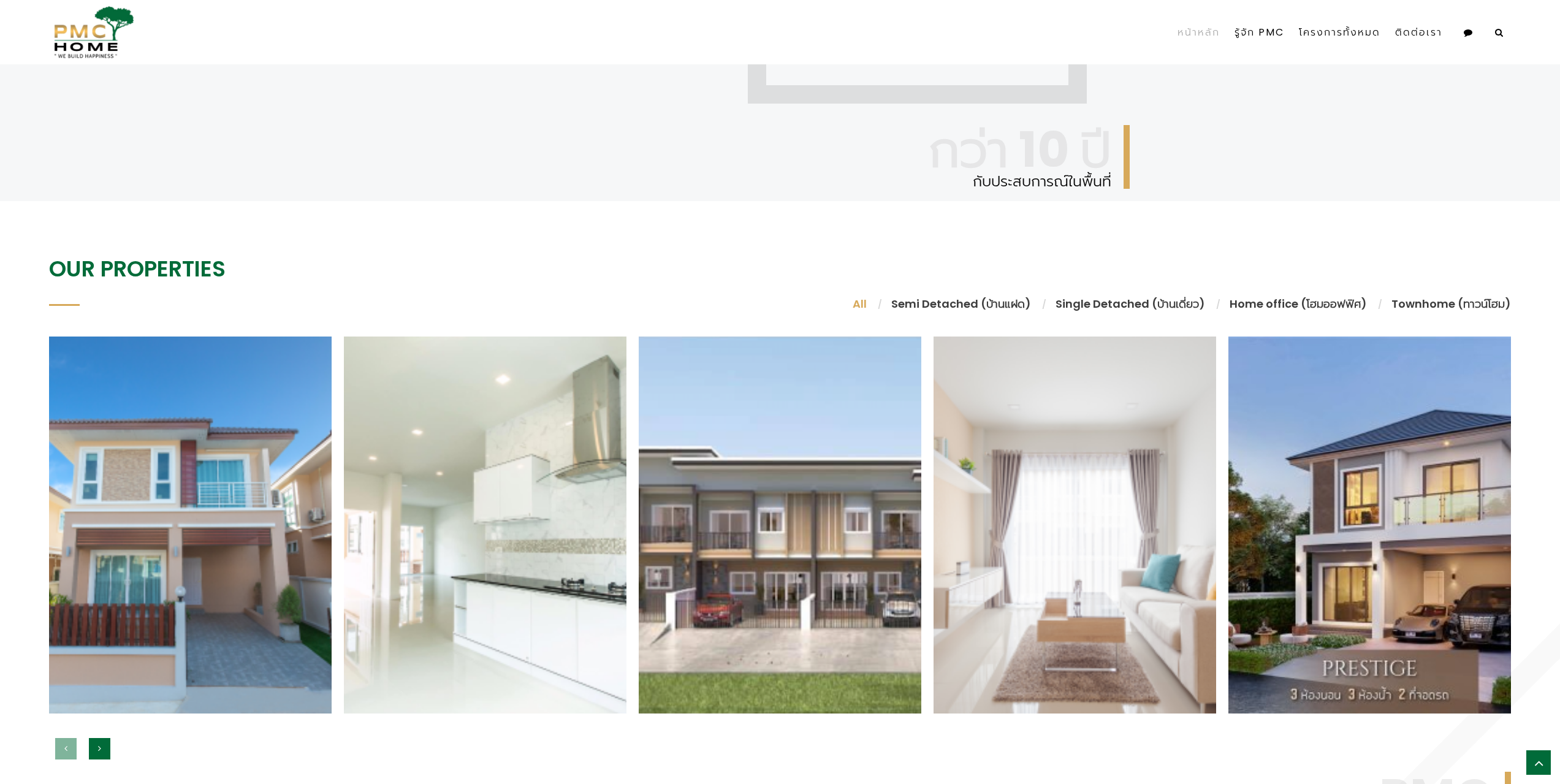
scroll to position [1042, 0]
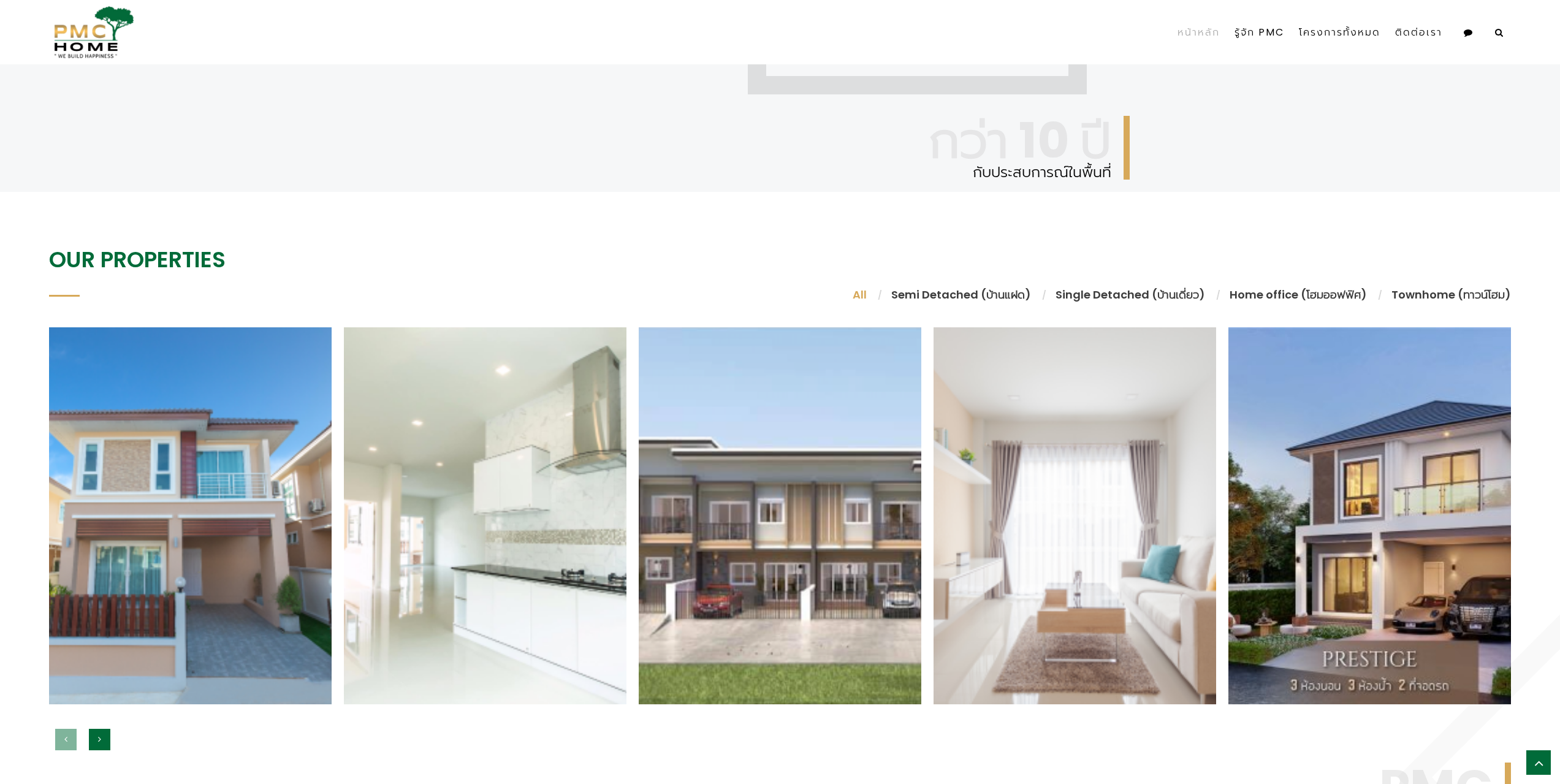
click at [982, 293] on li "Semi Detached (บ้านแฝด)" at bounding box center [961, 294] width 164 height 16
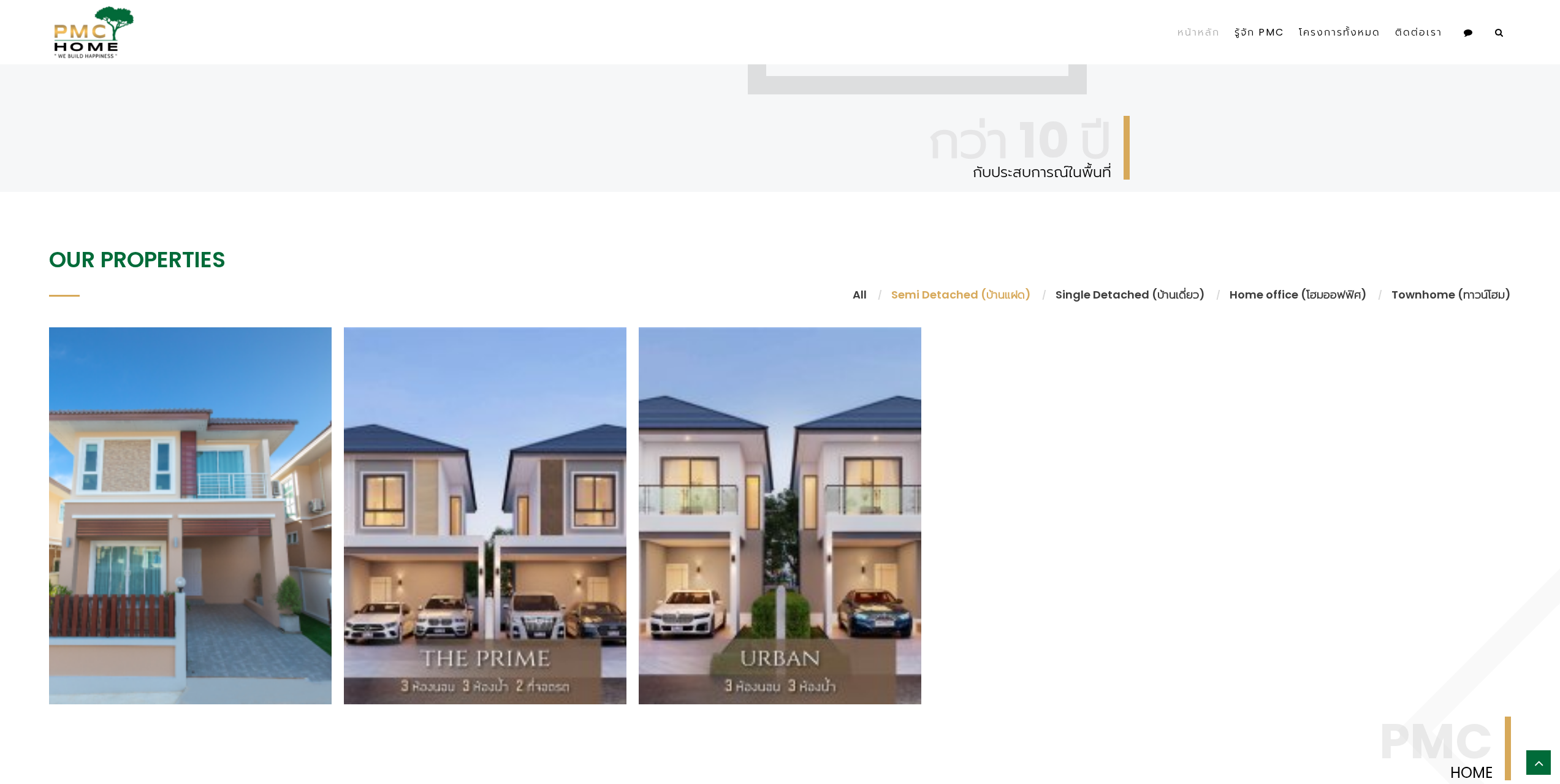
click at [1412, 297] on li "Townhome (ทาวน์โฮม)" at bounding box center [1444, 294] width 132 height 16
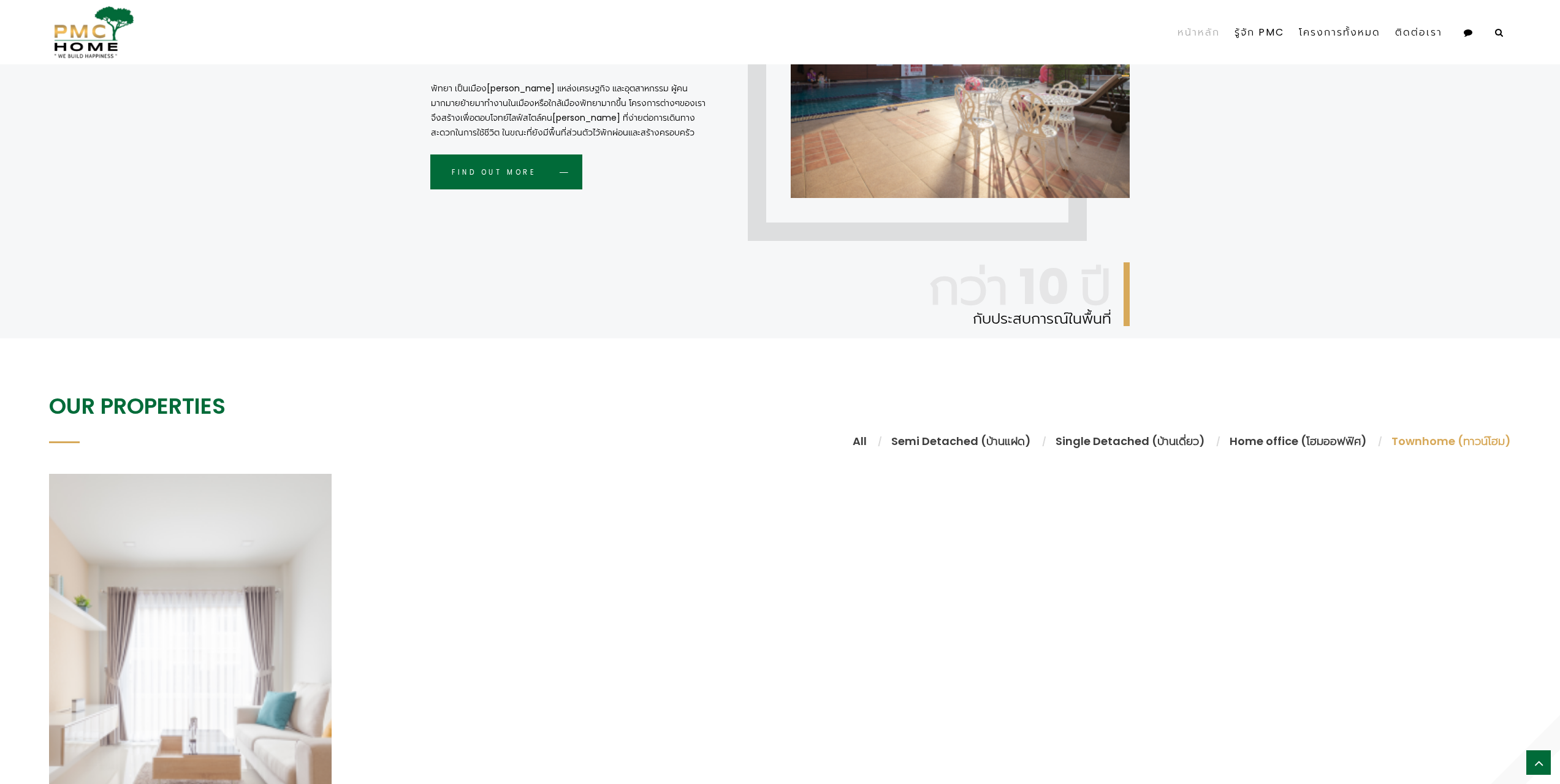
scroll to position [884, 0]
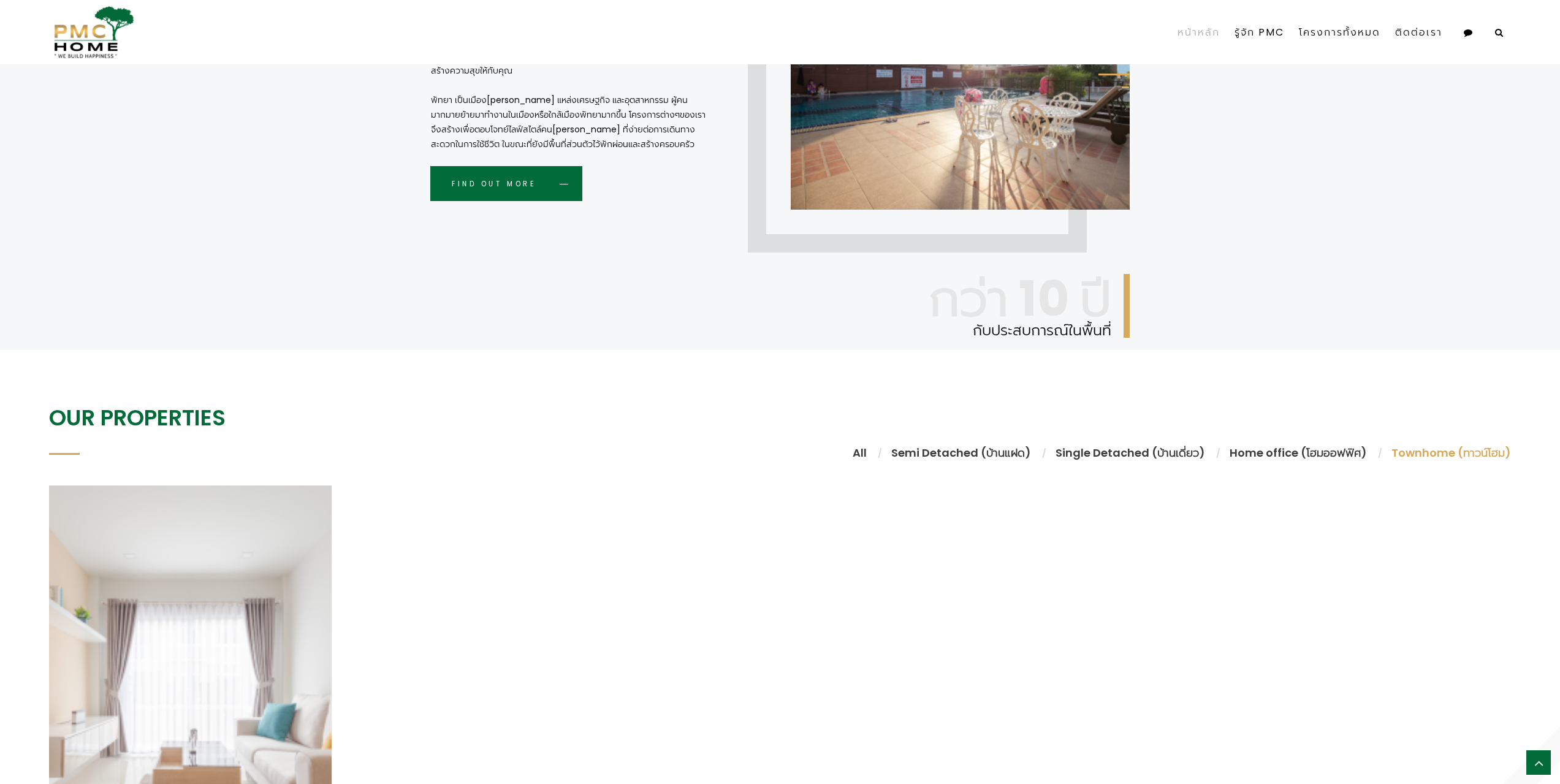
click at [1118, 451] on li "Single Detached (บ้านเดี่ยว)" at bounding box center [1130, 453] width 174 height 16
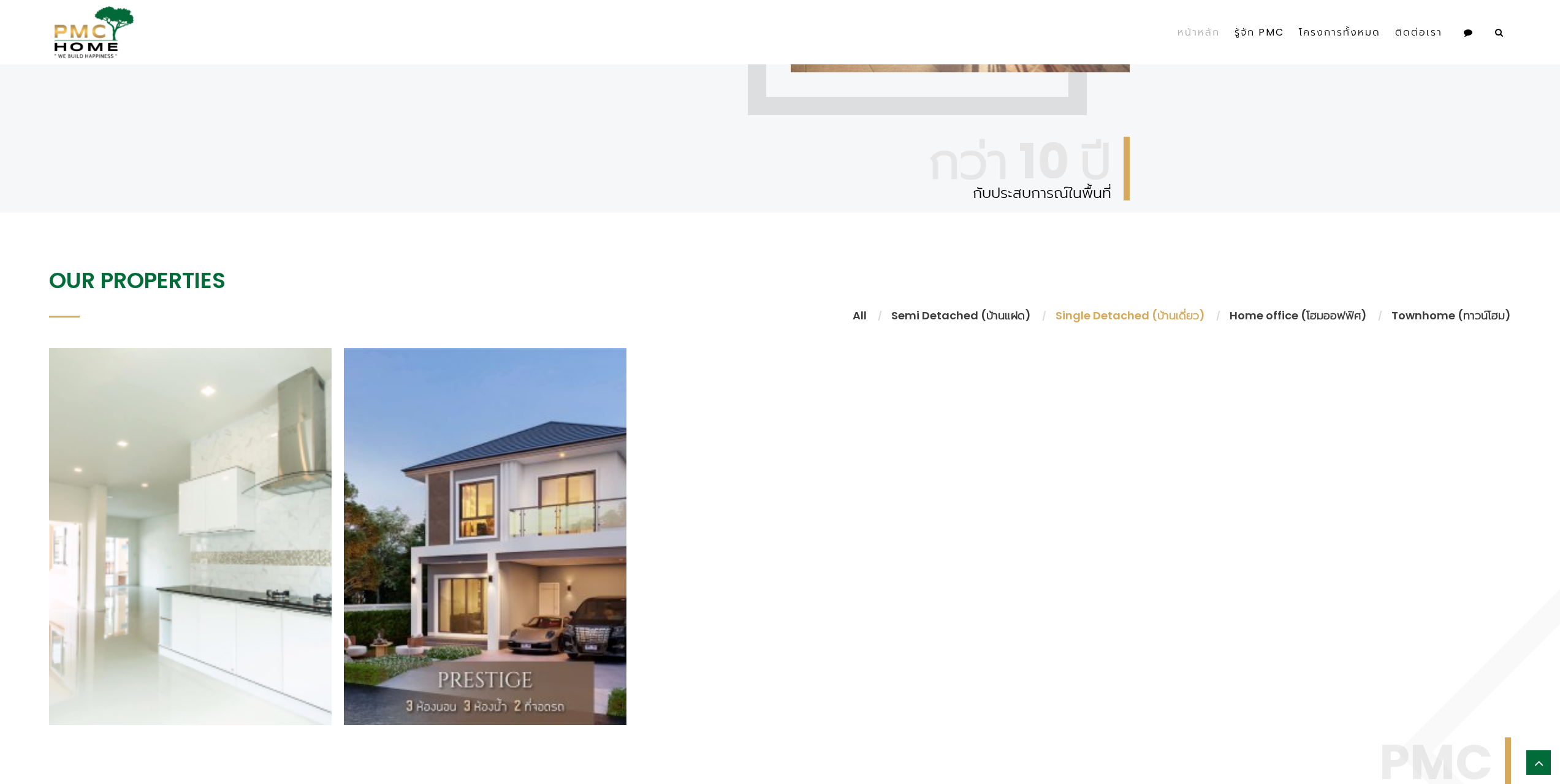
scroll to position [1006, 0]
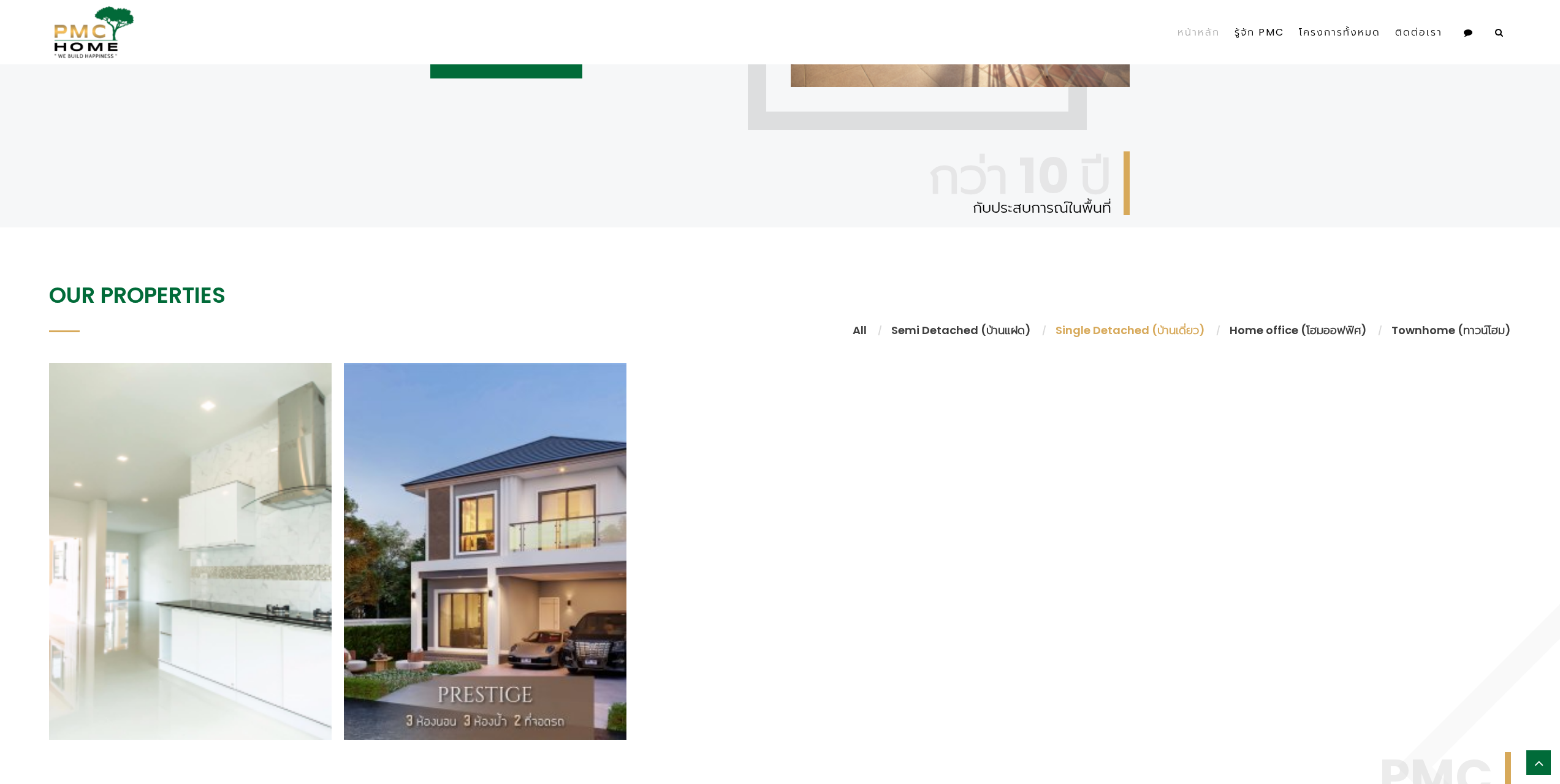
click at [875, 333] on li "All" at bounding box center [859, 330] width 38 height 16
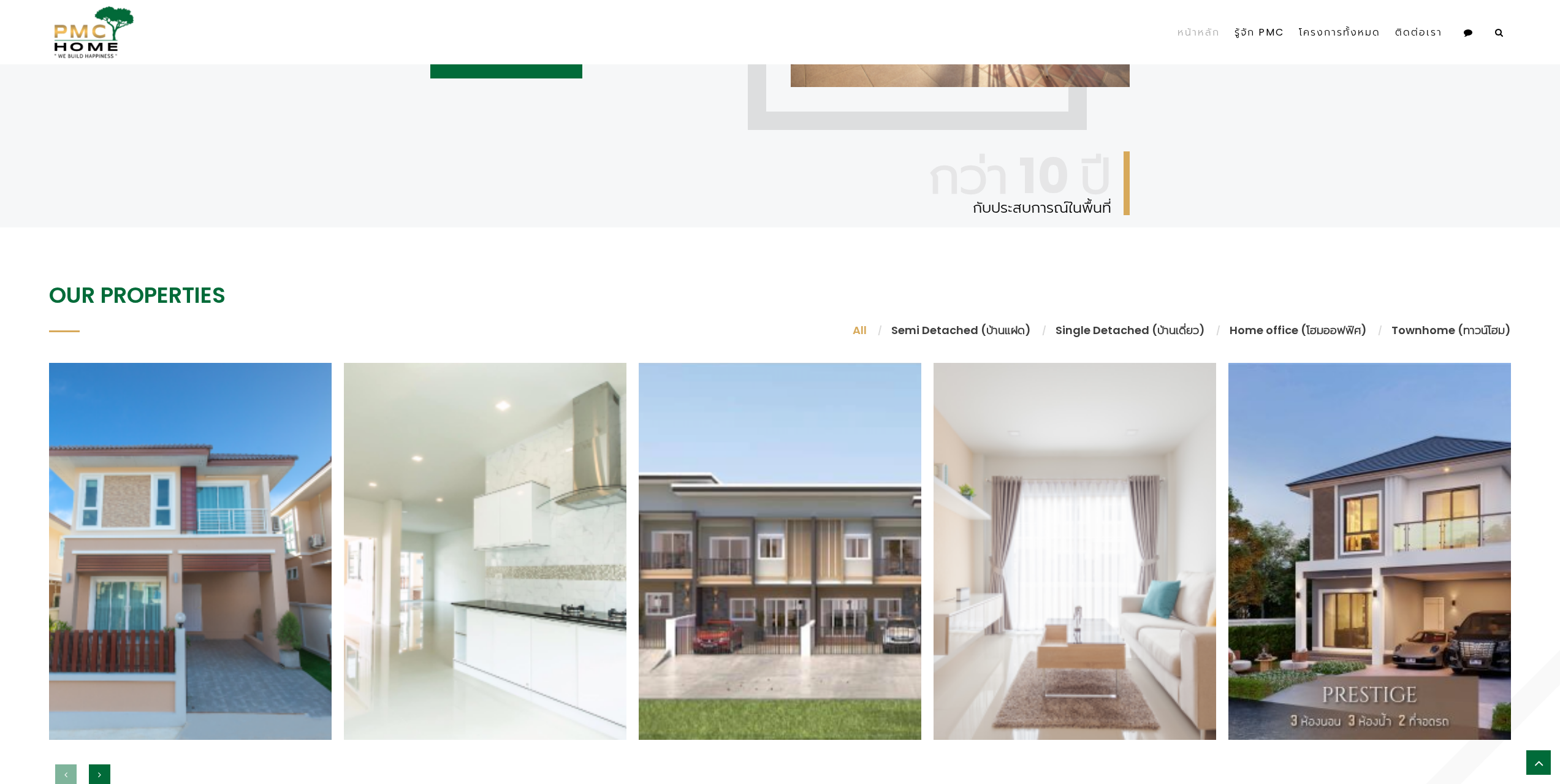
click at [961, 336] on li "Semi Detached (บ้านแฝด)" at bounding box center [961, 330] width 164 height 16
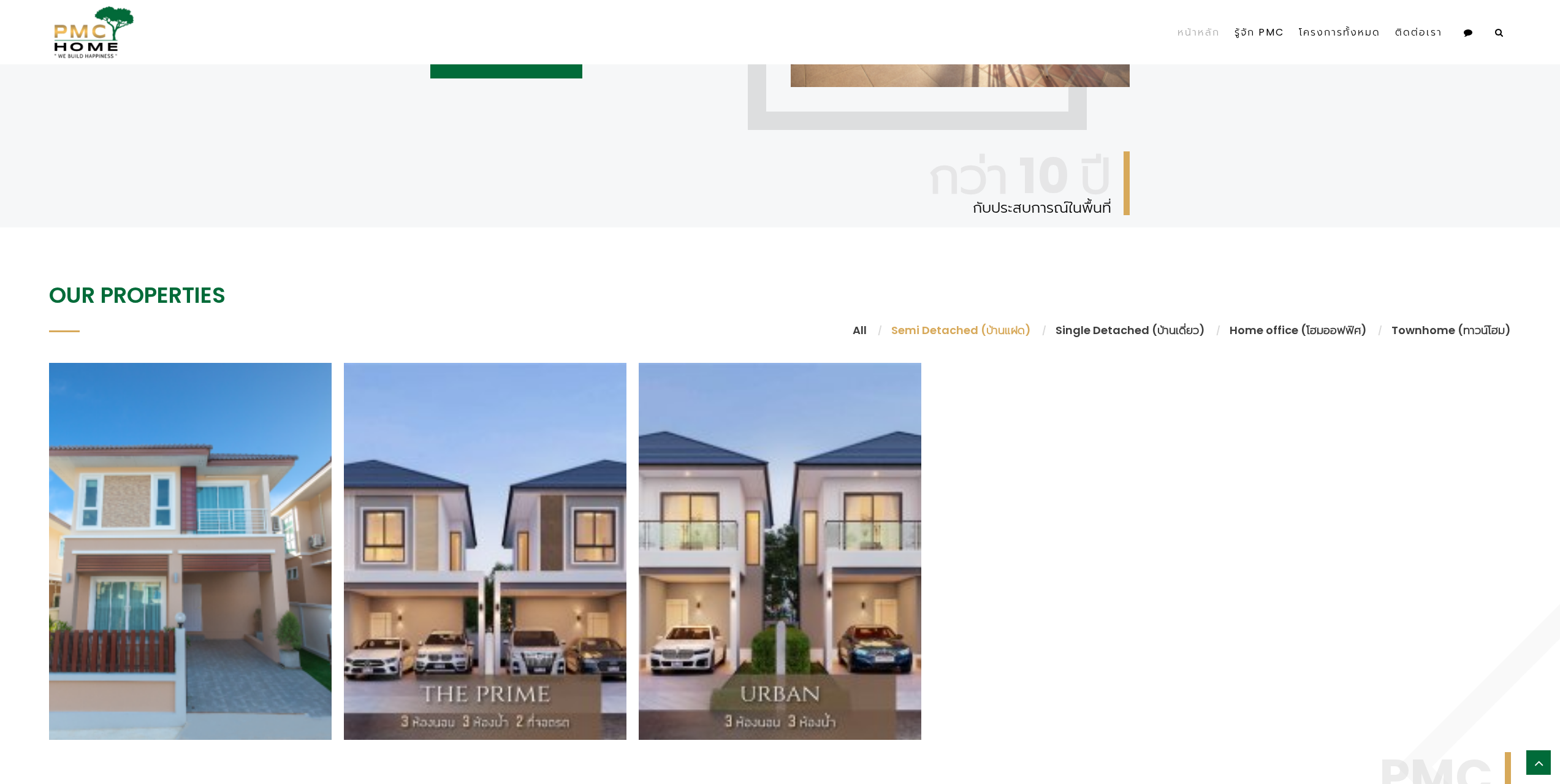
click at [1102, 331] on li "Single Detached (บ้านเดี่ยว)" at bounding box center [1130, 330] width 174 height 16
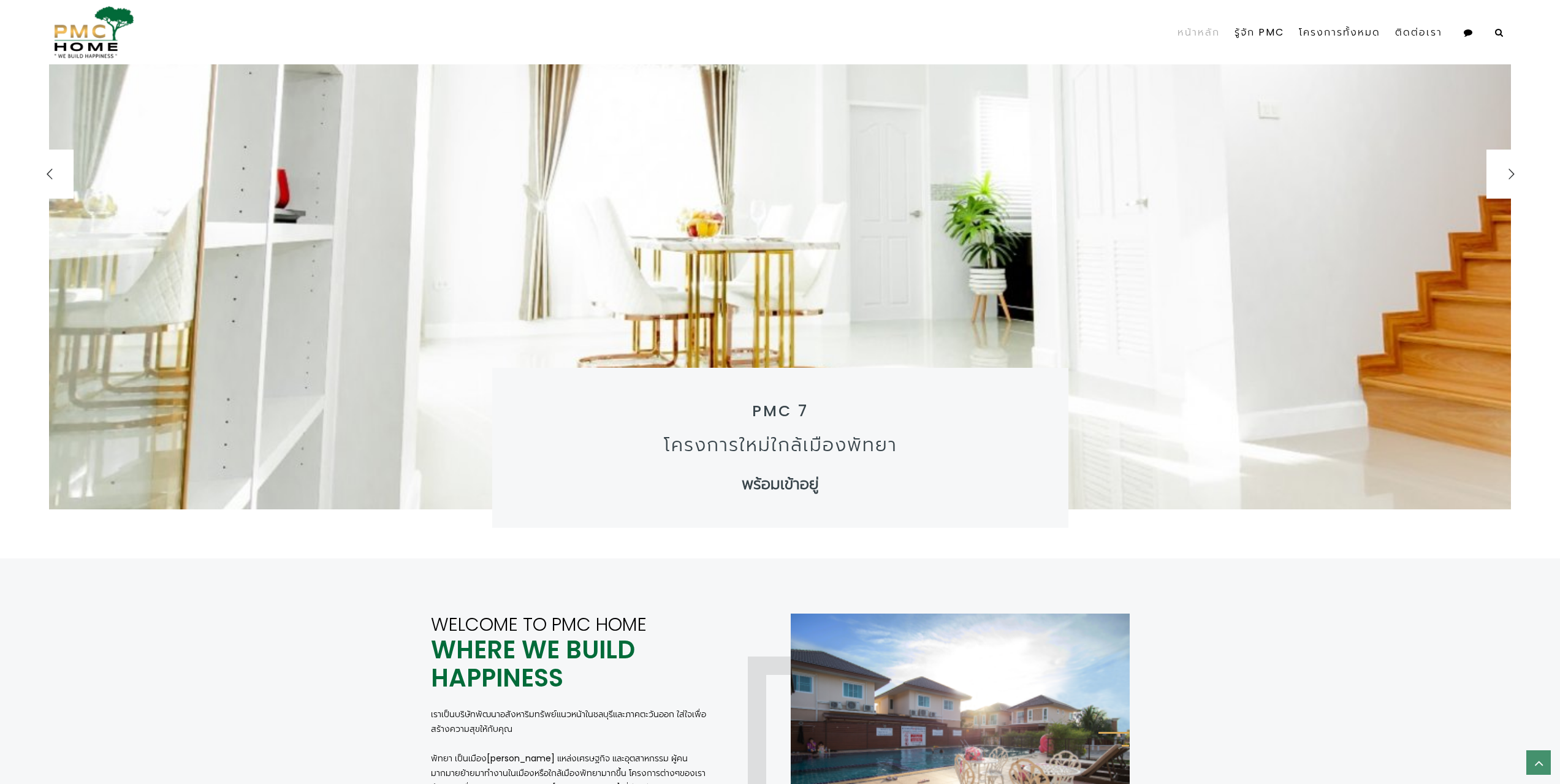
scroll to position [0, 0]
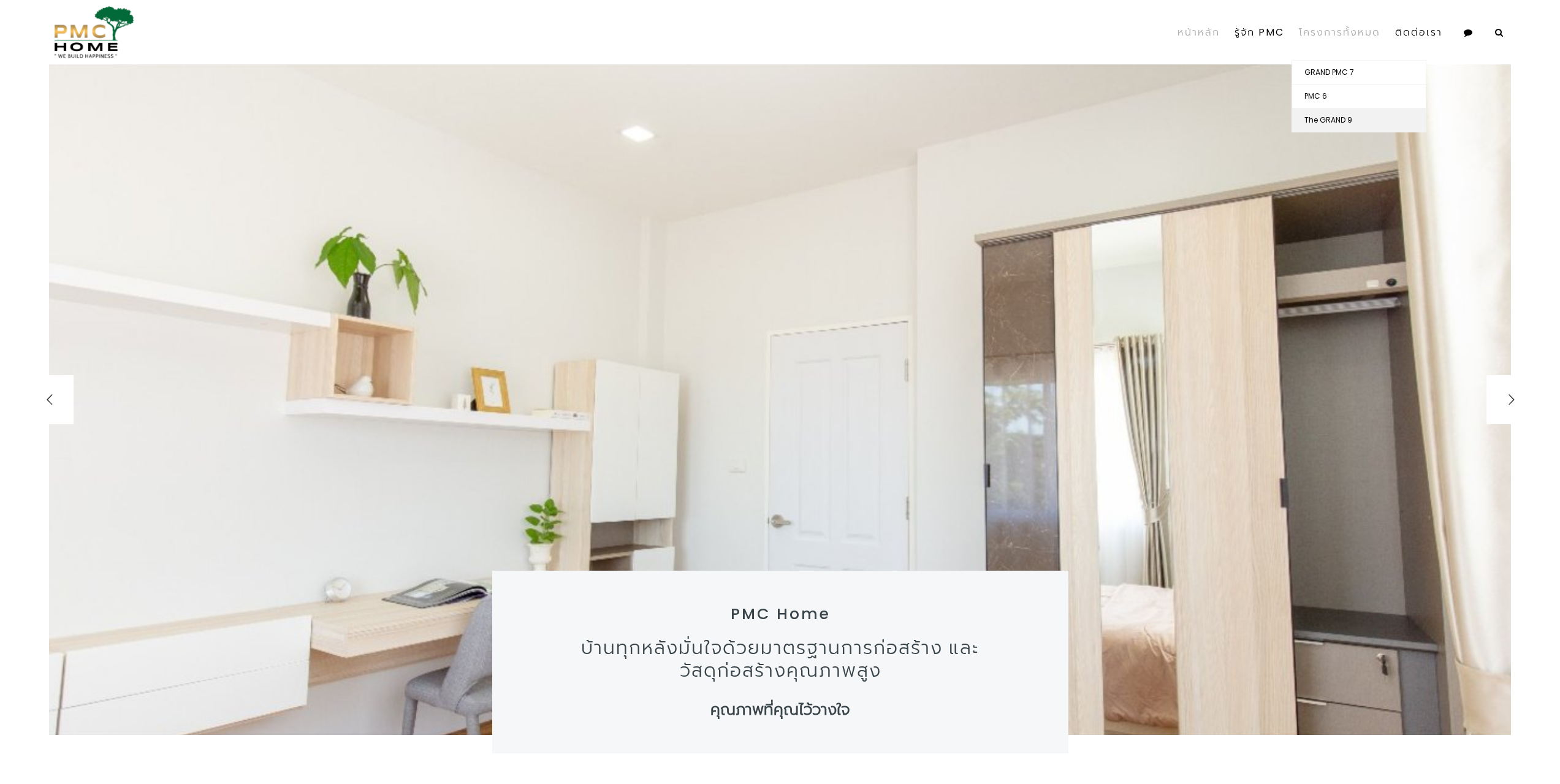
click at [1324, 123] on link "The GRAND 9" at bounding box center [1359, 120] width 134 height 24
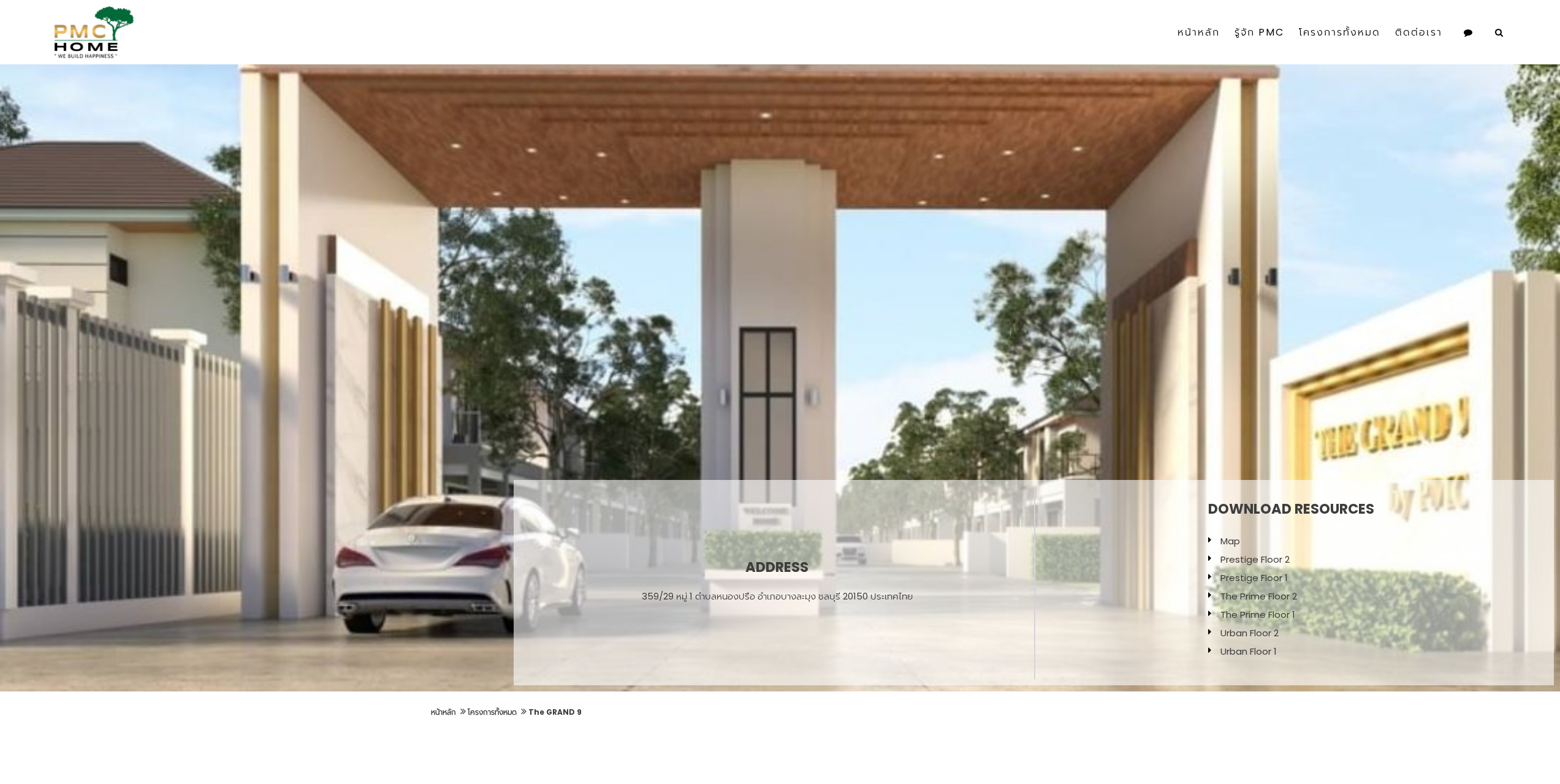
scroll to position [306, 0]
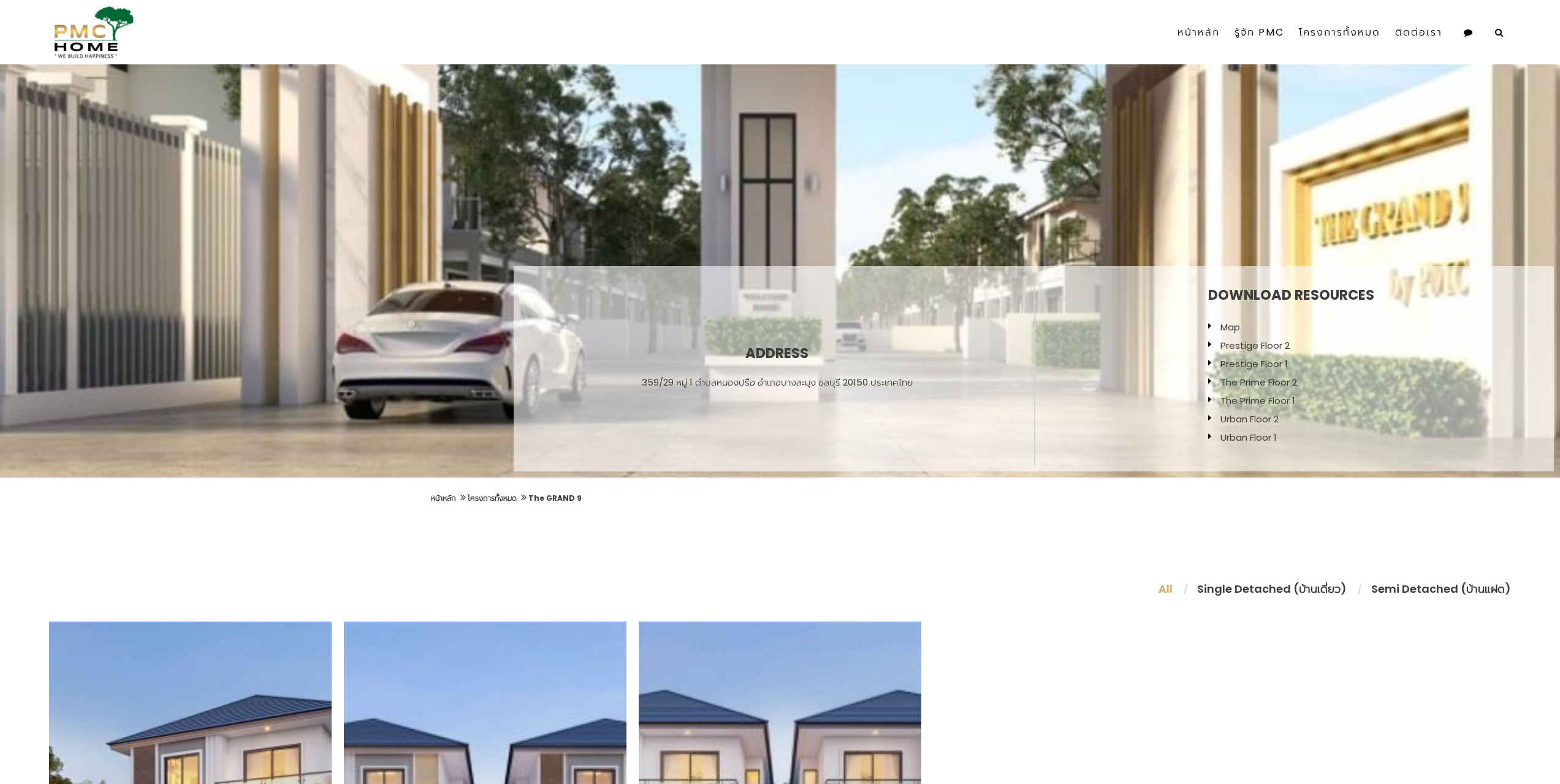
click at [1234, 327] on link "Map" at bounding box center [1230, 326] width 20 height 13
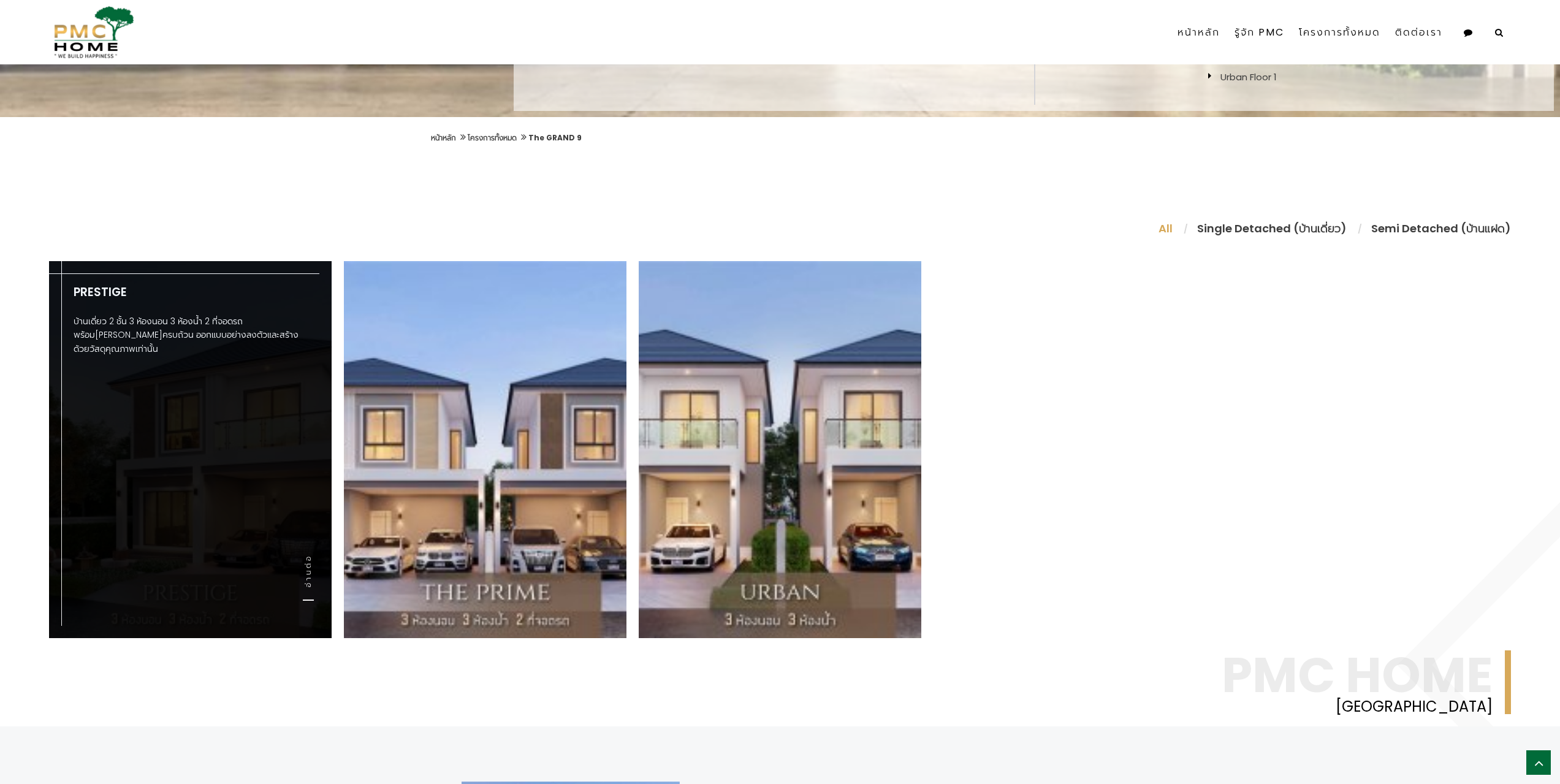
scroll to position [797, 0]
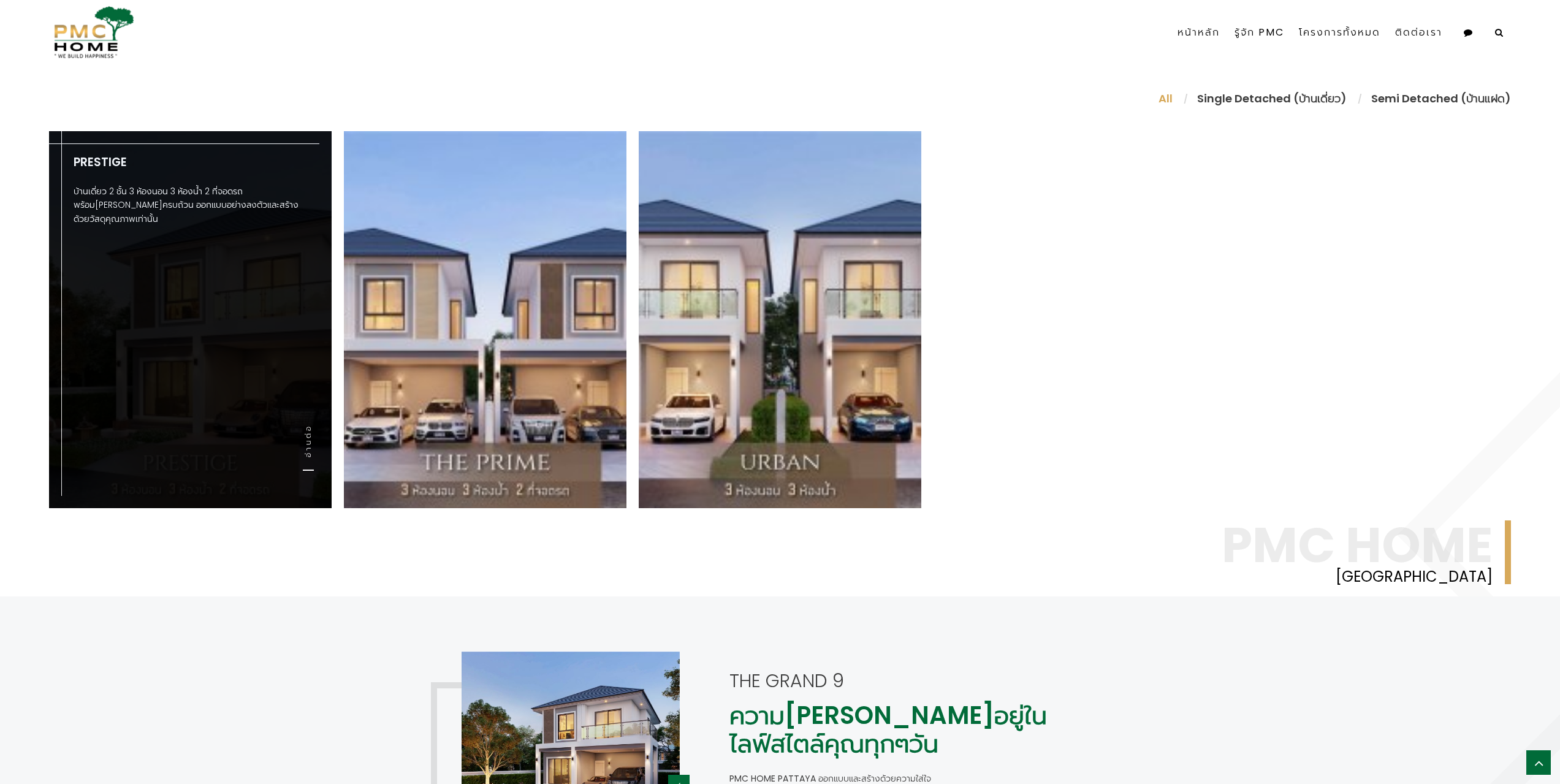
click at [128, 359] on div "Prestige บ้านเดี่ยว 2 ชั้น 3 ห้องนอน 3 ห้องน้ำ 2 ที่จอดรถ พร้อม[PERSON_NAME]ครบ…" at bounding box center [191, 319] width 283 height 377
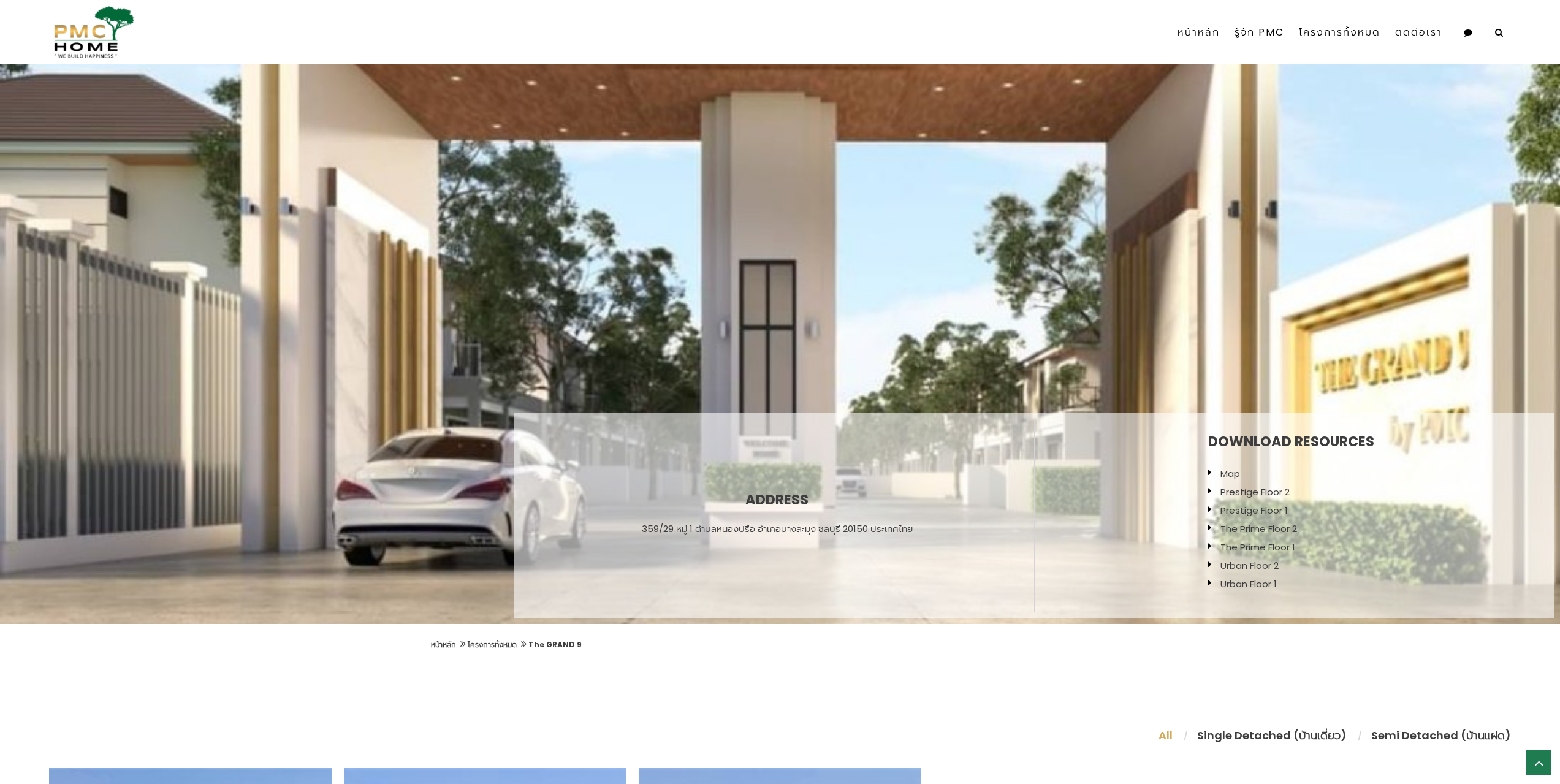
scroll to position [0, 0]
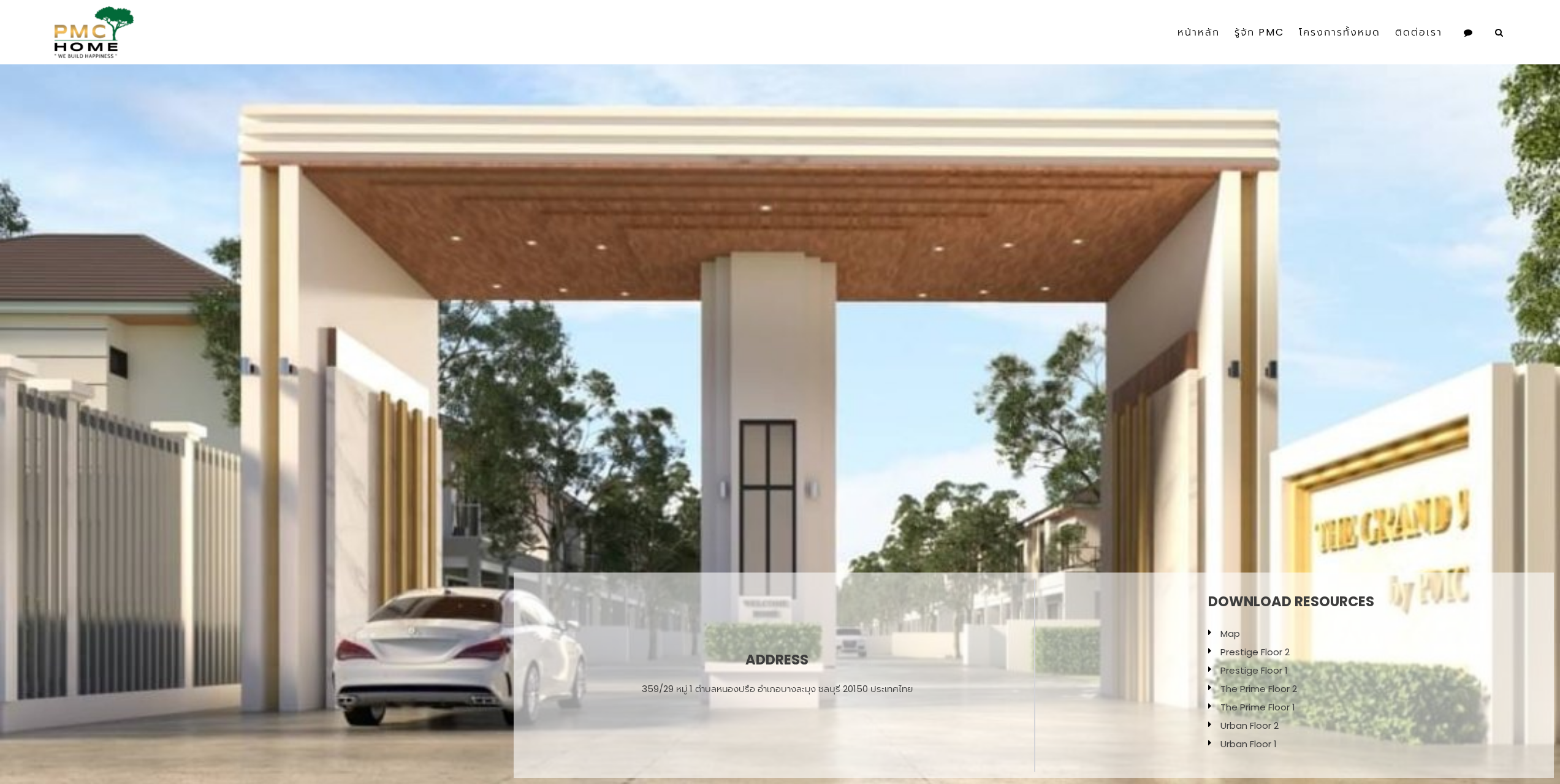
click at [88, 40] on img at bounding box center [92, 32] width 85 height 52
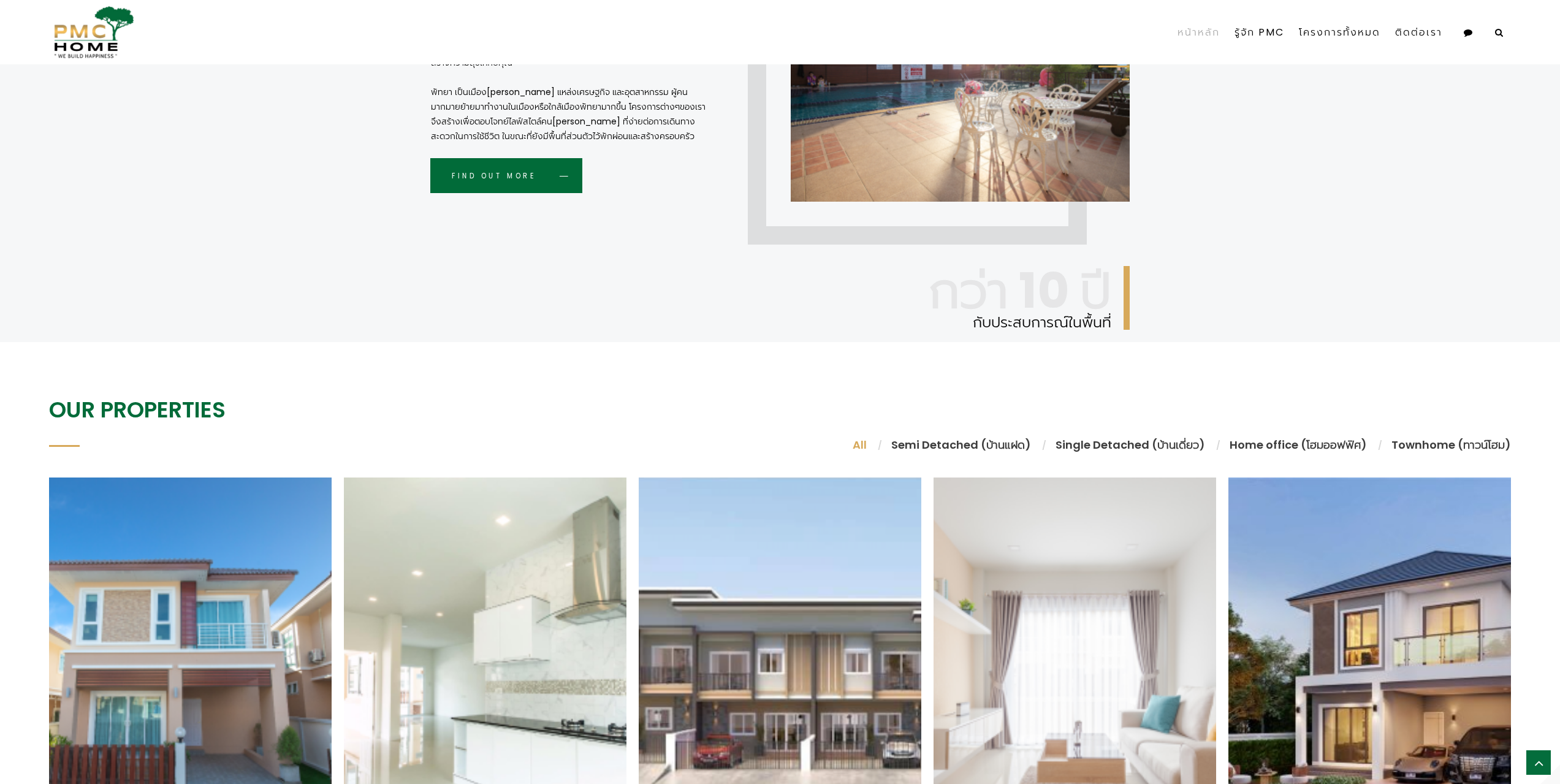
scroll to position [1042, 0]
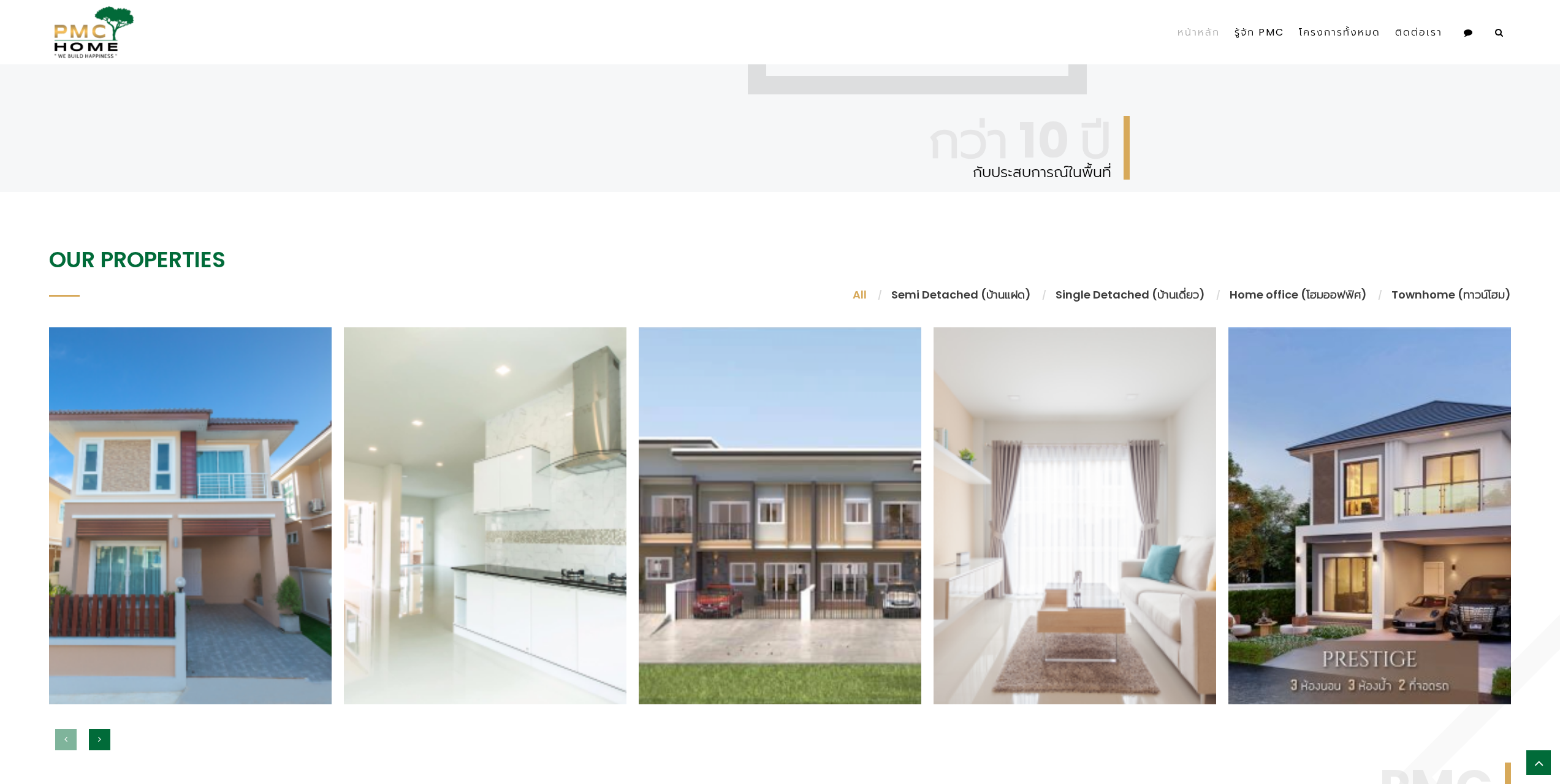
click at [1108, 291] on li "Single Detached (บ้านเดี่ยว)" at bounding box center [1130, 294] width 174 height 16
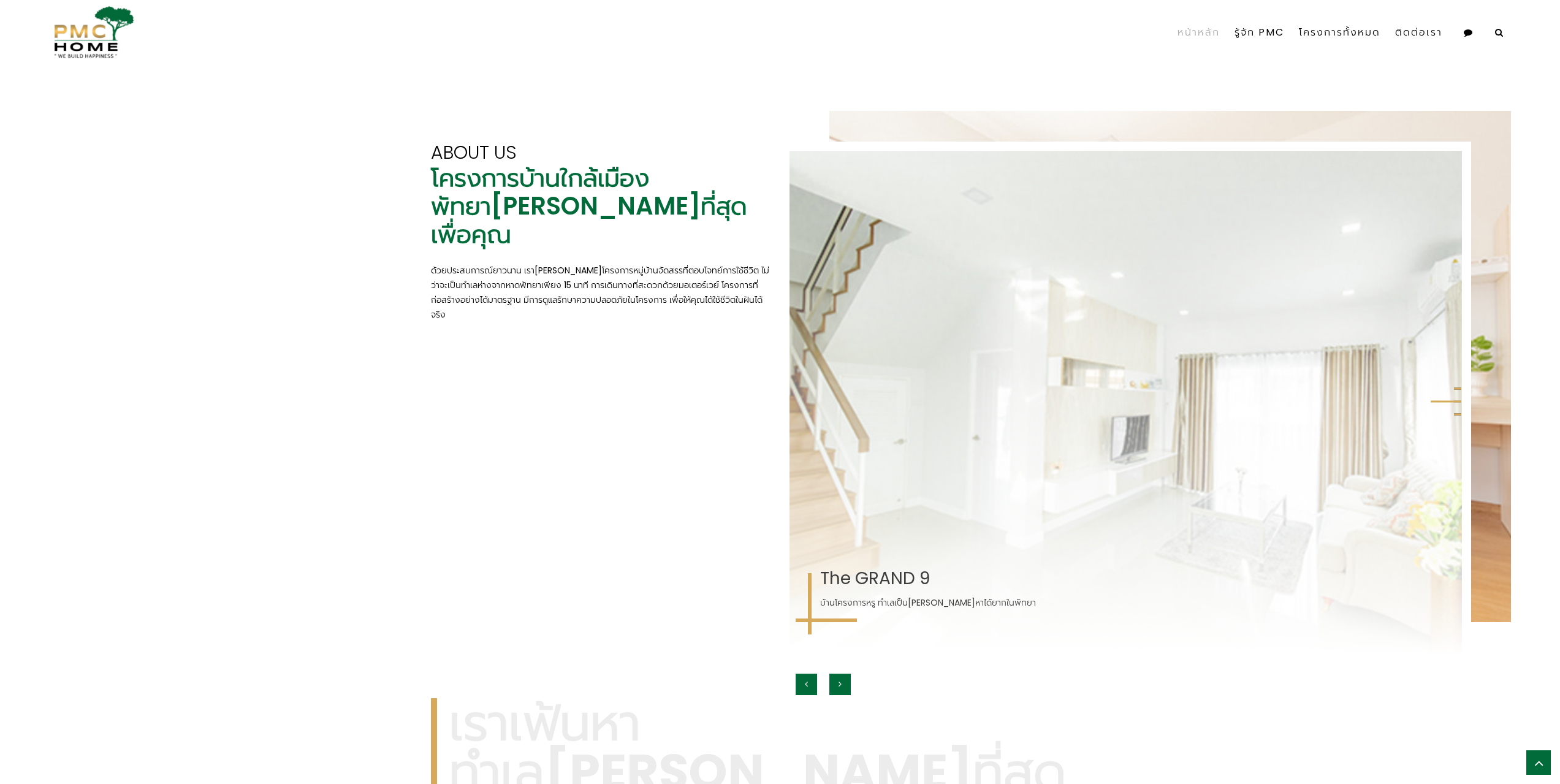
scroll to position [1778, 0]
click at [836, 686] on button "button" at bounding box center [840, 685] width 21 height 21
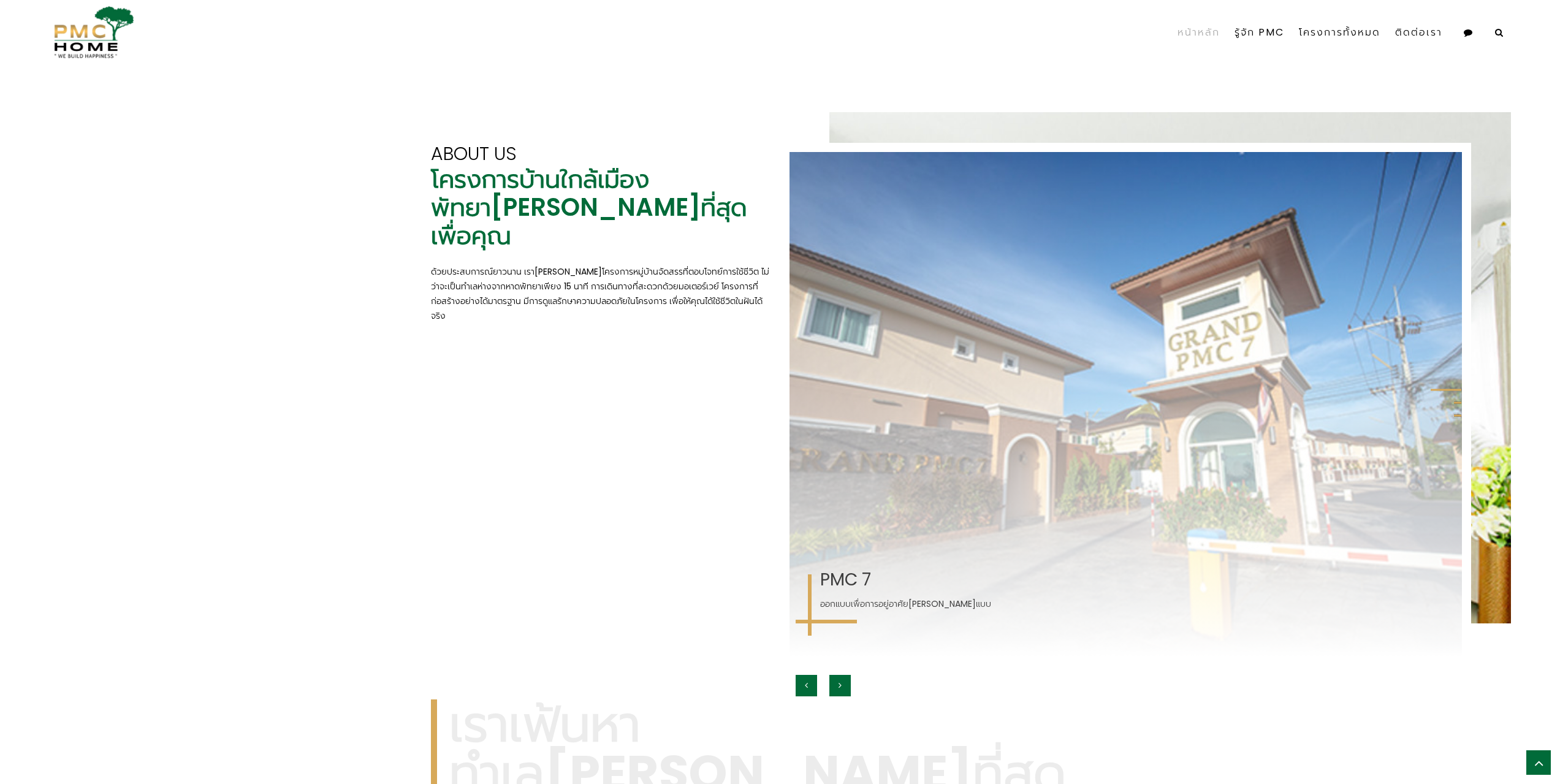
click at [839, 687] on icon "button" at bounding box center [840, 685] width 3 height 9
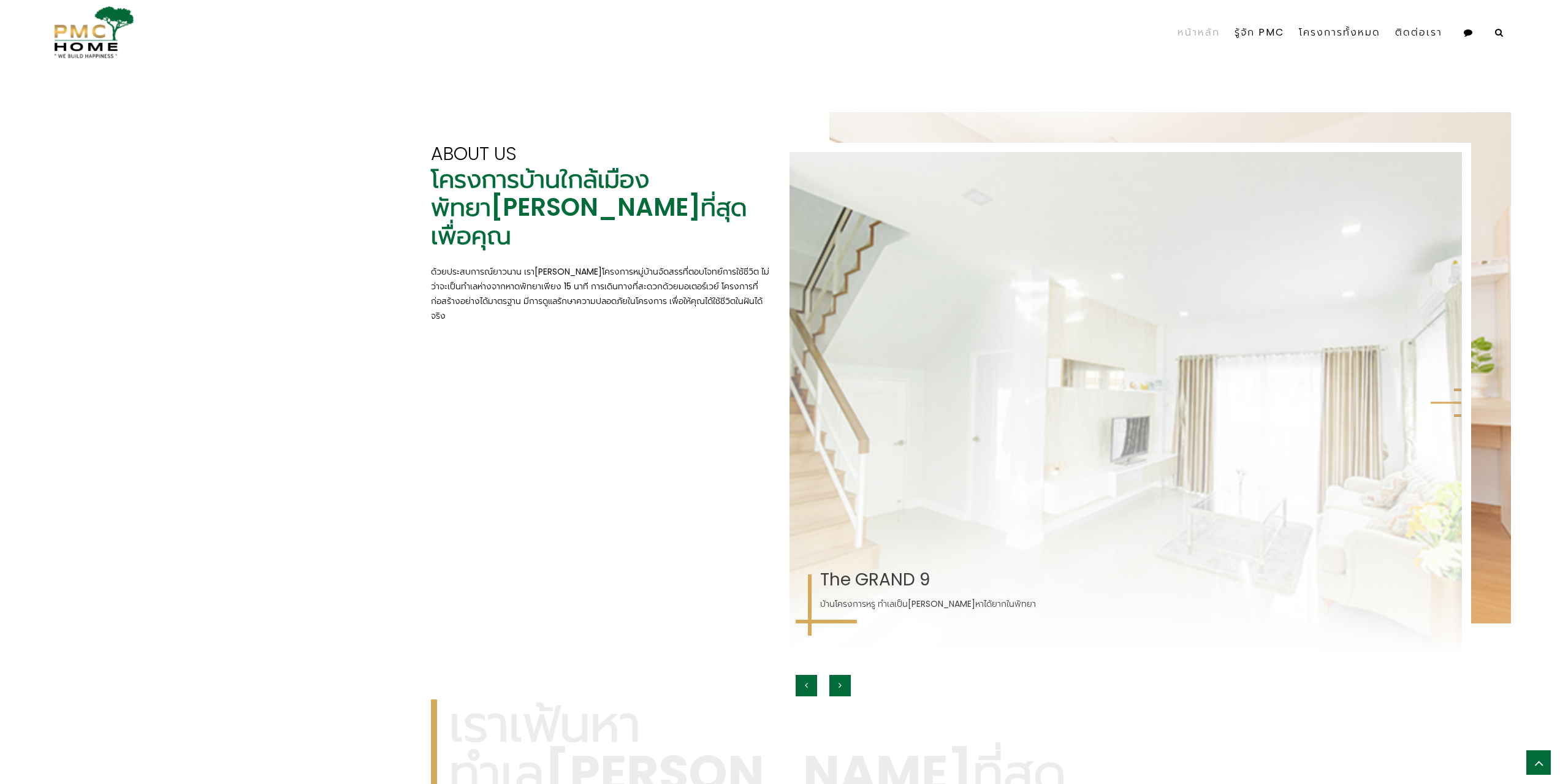
click at [839, 687] on icon "button" at bounding box center [840, 685] width 3 height 9
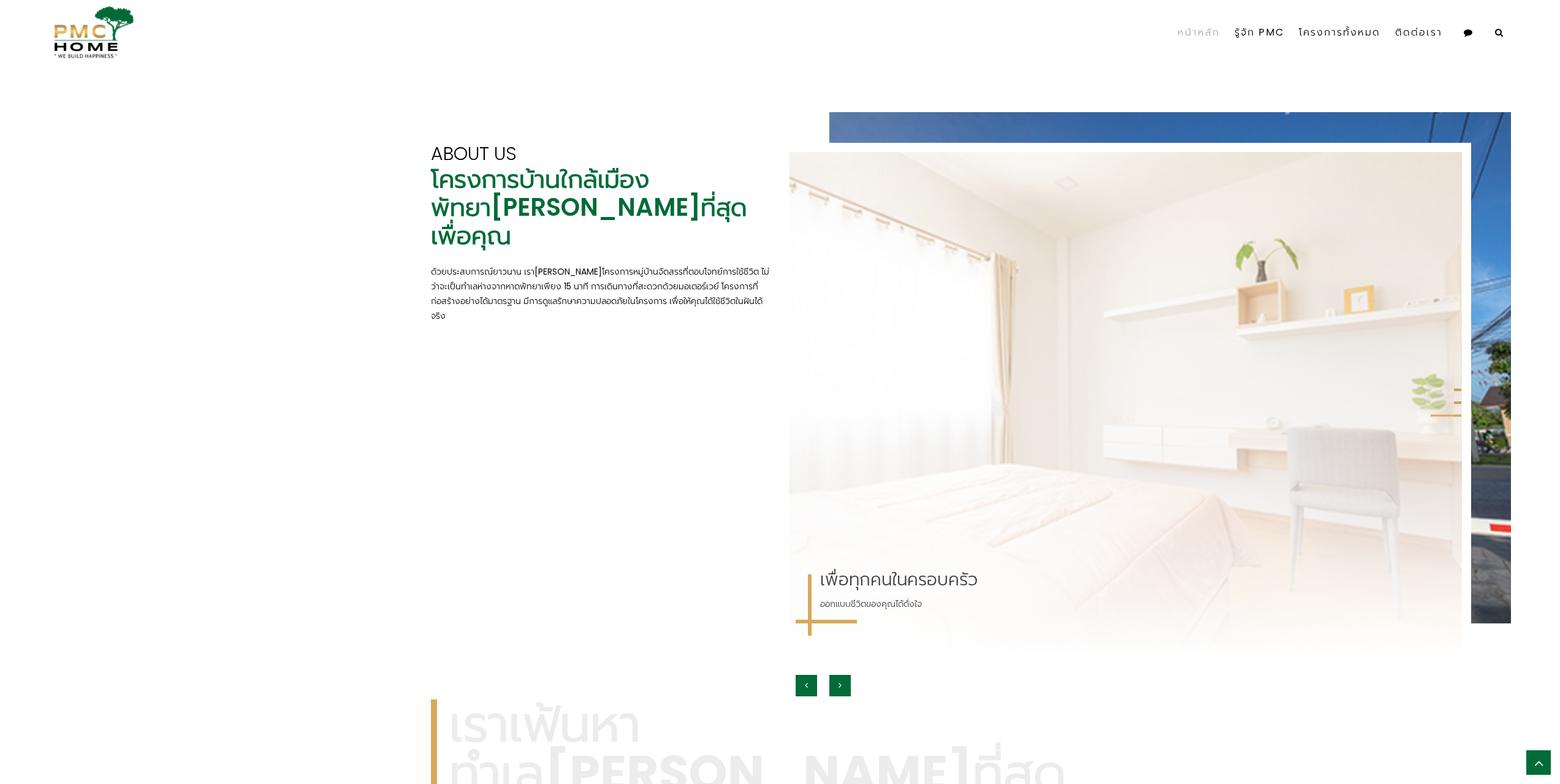
click at [835, 688] on button "button" at bounding box center [840, 685] width 21 height 21
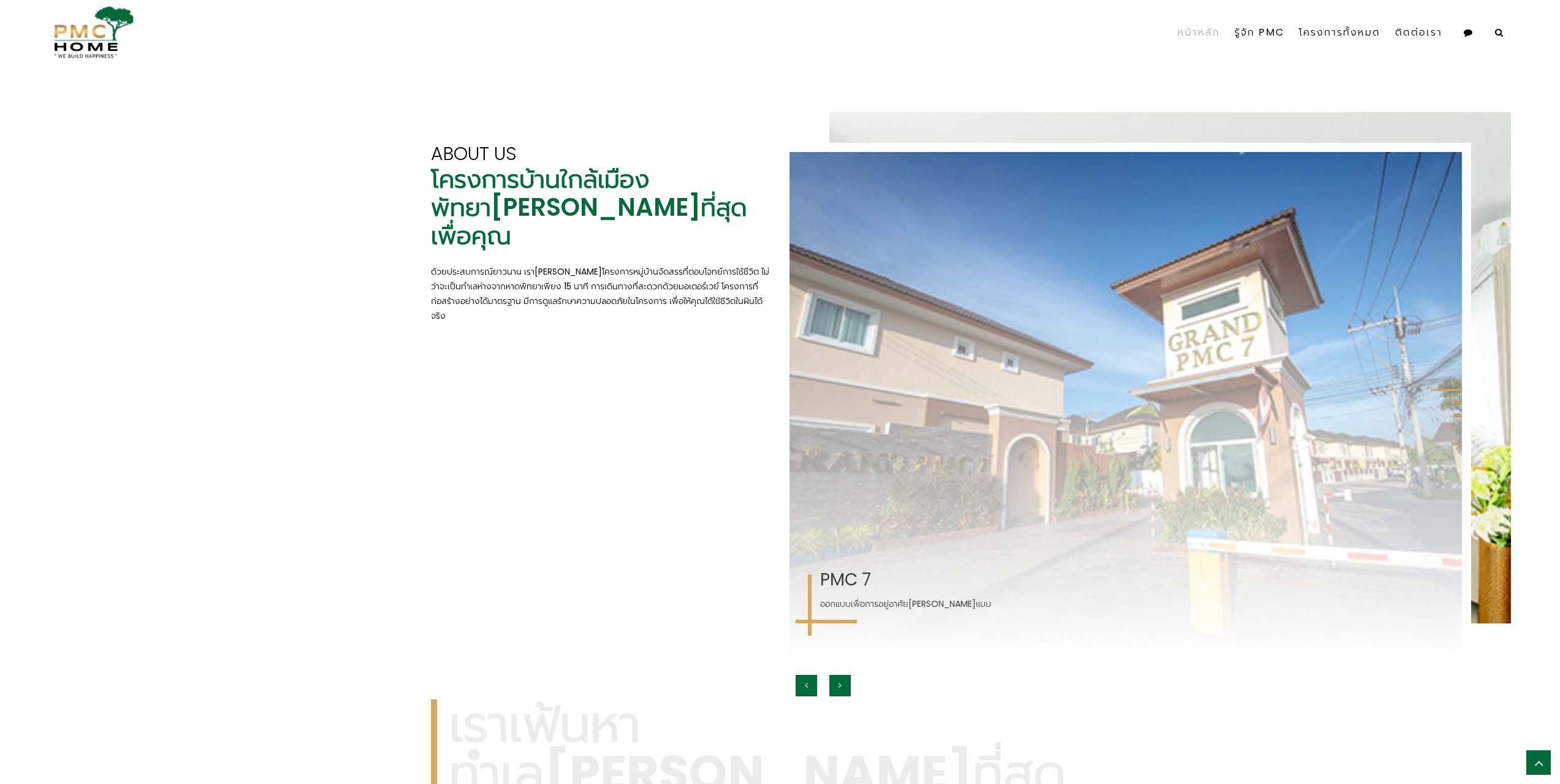
click at [835, 688] on button "button" at bounding box center [840, 685] width 21 height 21
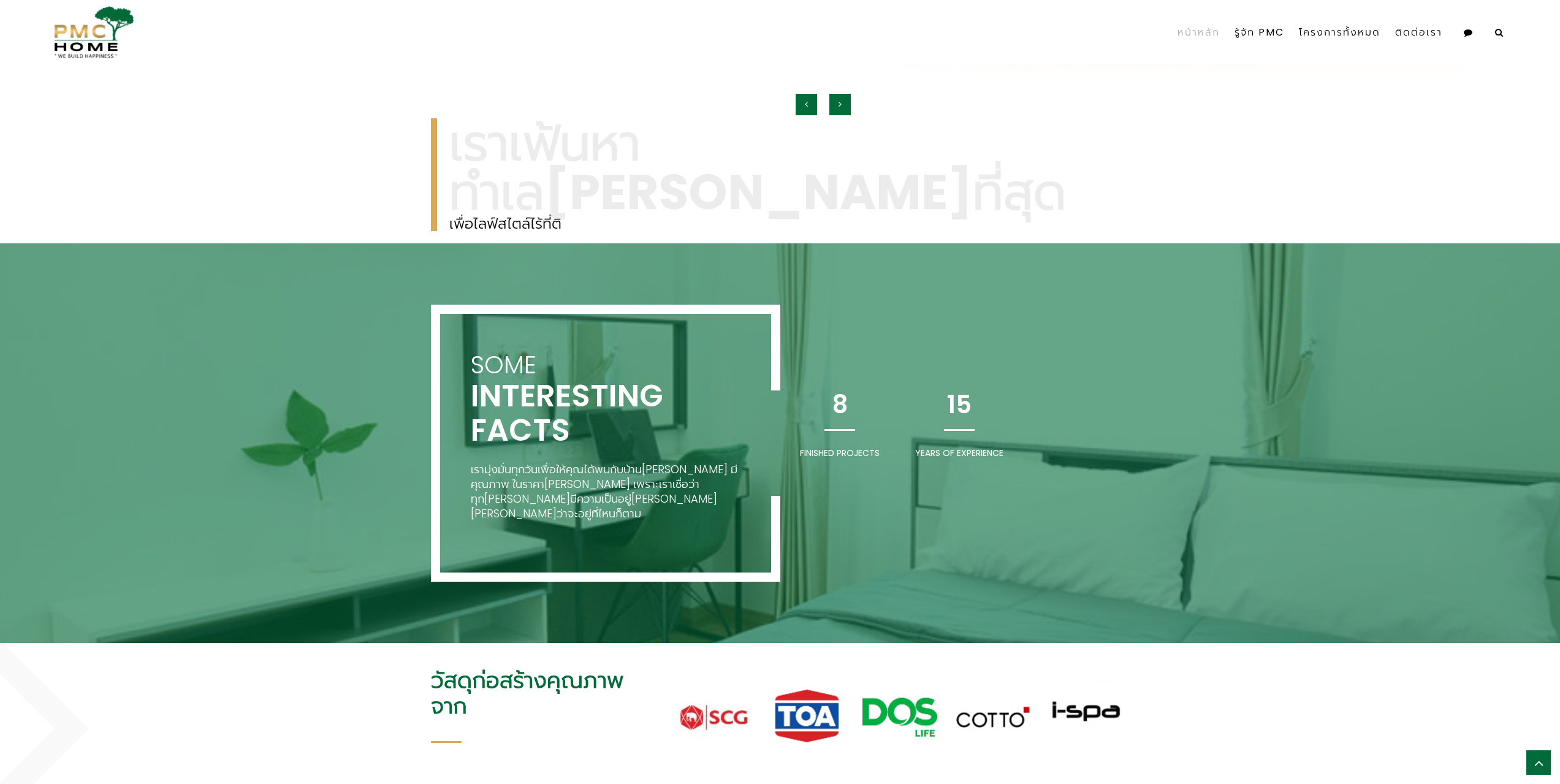
scroll to position [2477, 0]
